Goal: Task Accomplishment & Management: Use online tool/utility

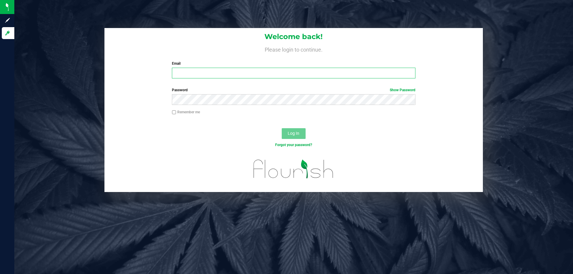
click at [188, 74] on input "Email" at bounding box center [293, 73] width 243 height 11
type input "[EMAIL_ADDRESS][DOMAIN_NAME]"
click at [282, 128] on button "Log In" at bounding box center [294, 133] width 24 height 11
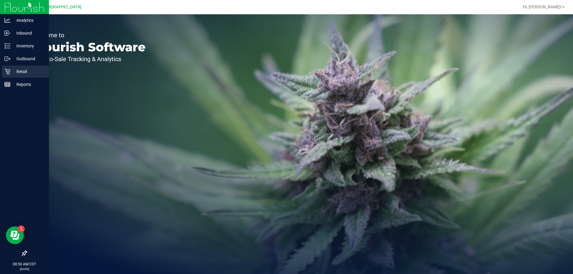
click at [7, 78] on link "Retail" at bounding box center [24, 72] width 49 height 13
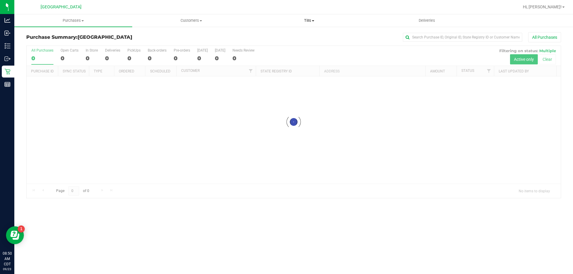
click at [313, 21] on span at bounding box center [313, 20] width 2 height 1
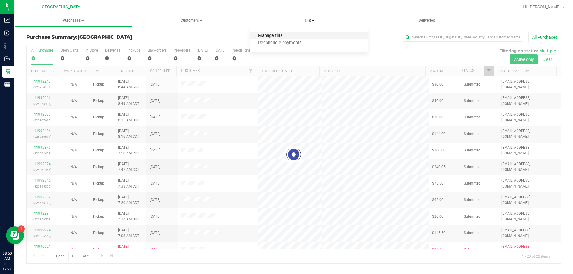
click at [269, 35] on span "Manage tills" at bounding box center [270, 35] width 40 height 5
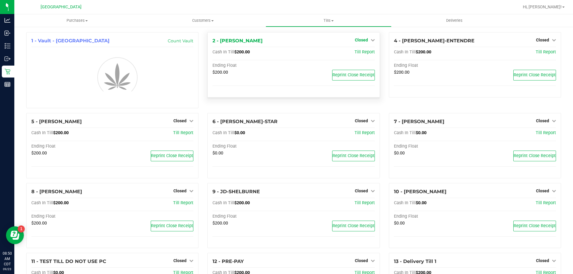
click at [365, 40] on span "Closed" at bounding box center [361, 40] width 13 height 5
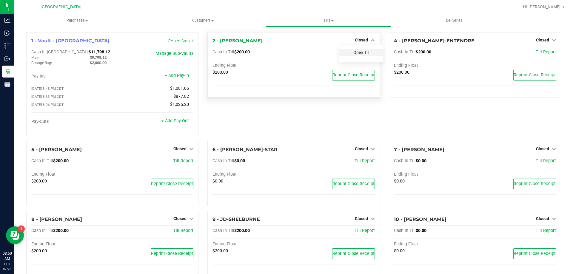
click at [354, 53] on link "Open Till" at bounding box center [362, 52] width 16 height 5
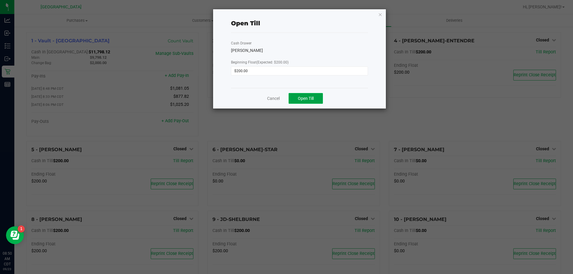
click at [310, 97] on span "Open Till" at bounding box center [306, 98] width 16 height 5
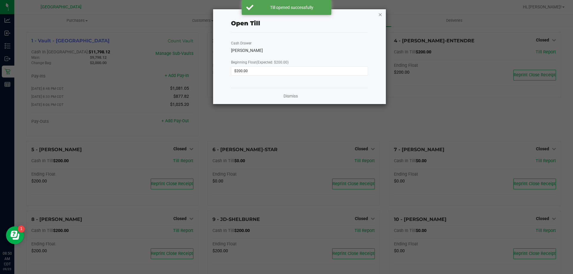
click at [380, 13] on icon "button" at bounding box center [380, 14] width 4 height 7
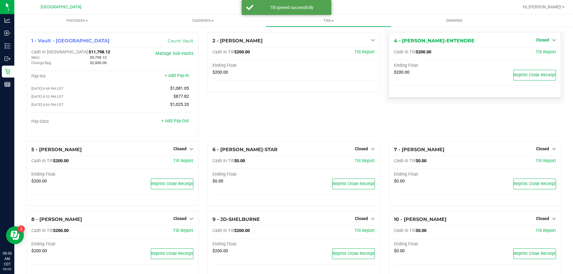
click at [543, 42] on span "Closed" at bounding box center [542, 40] width 13 height 5
click at [535, 53] on link "Open Till" at bounding box center [543, 52] width 16 height 5
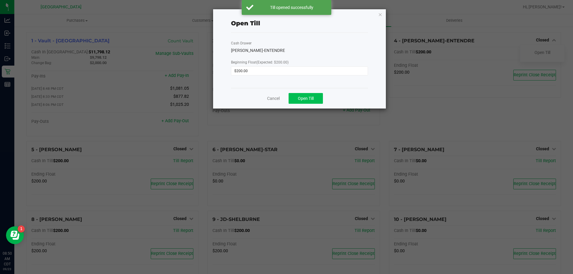
click at [314, 100] on span "Open Till" at bounding box center [306, 98] width 16 height 5
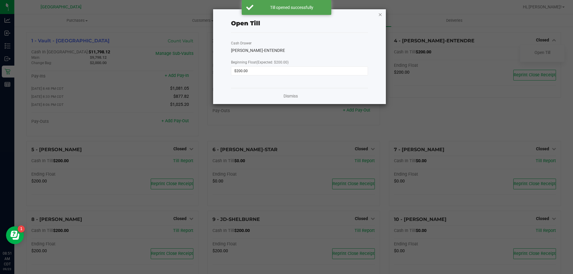
click at [381, 16] on icon "button" at bounding box center [380, 14] width 4 height 7
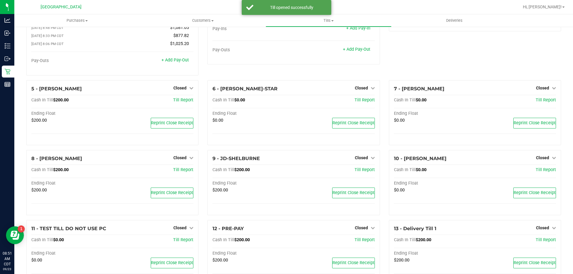
scroll to position [80, 0]
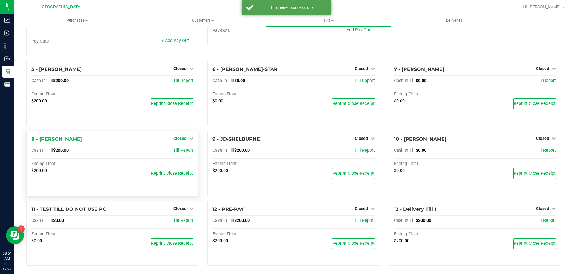
click at [185, 141] on link "Closed" at bounding box center [183, 138] width 20 height 5
click at [180, 153] on link "Open Till" at bounding box center [180, 151] width 16 height 5
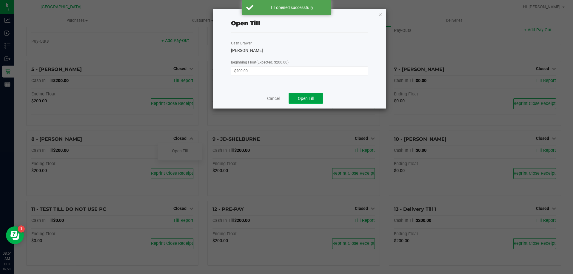
click at [315, 98] on button "Open Till" at bounding box center [306, 98] width 34 height 11
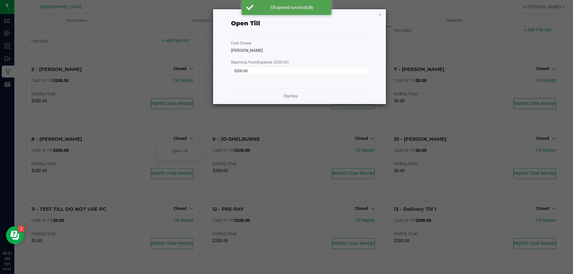
click at [381, 14] on icon "button" at bounding box center [380, 14] width 4 height 7
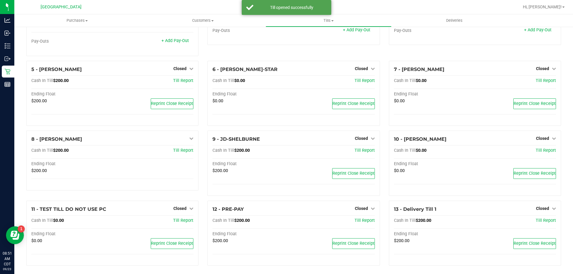
click at [371, 140] on icon at bounding box center [373, 138] width 4 height 4
click at [359, 151] on link "Open Till" at bounding box center [362, 151] width 16 height 5
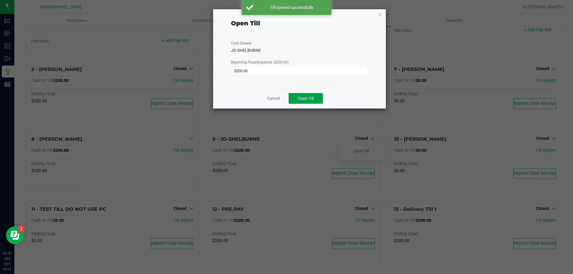
click at [311, 99] on span "Open Till" at bounding box center [306, 98] width 16 height 5
